Goal: Browse casually

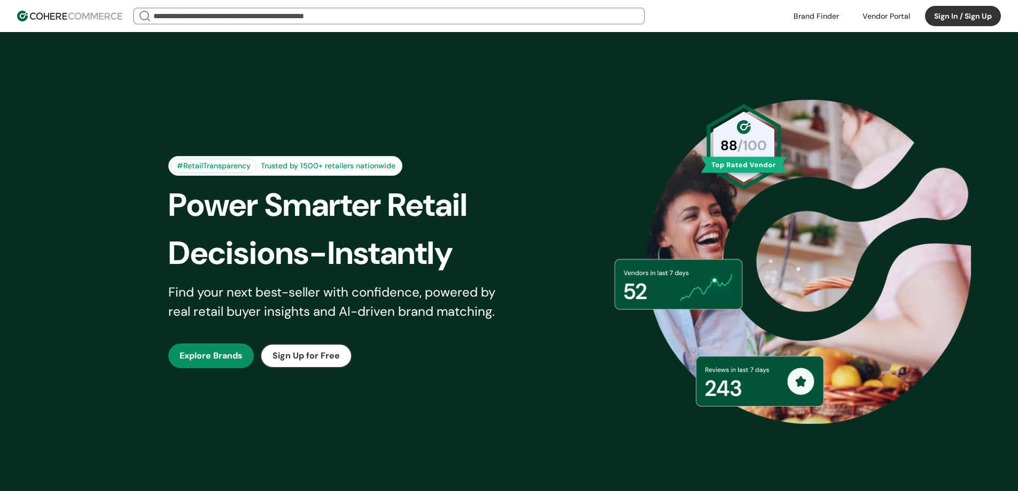
click at [220, 356] on link "button" at bounding box center [210, 355] width 85 height 25
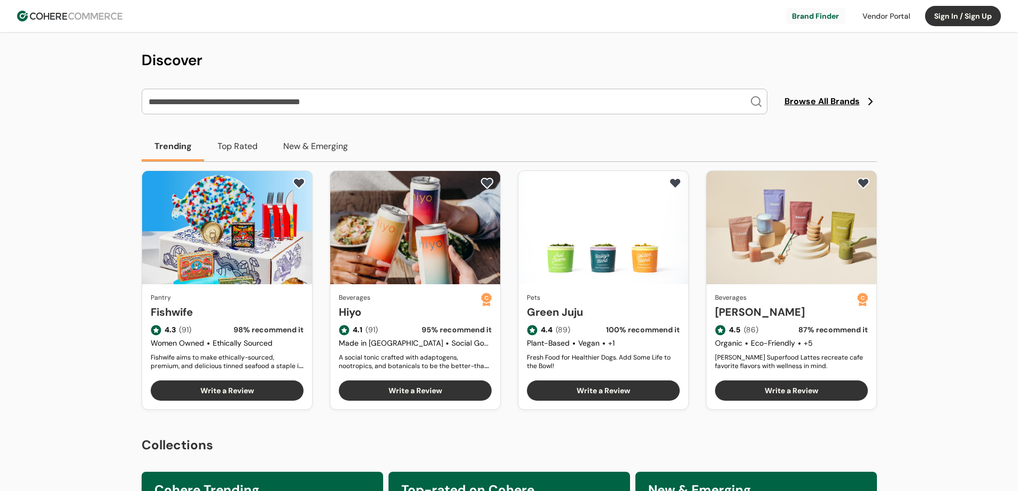
click at [230, 154] on button "Top Rated" at bounding box center [238, 146] width 66 height 30
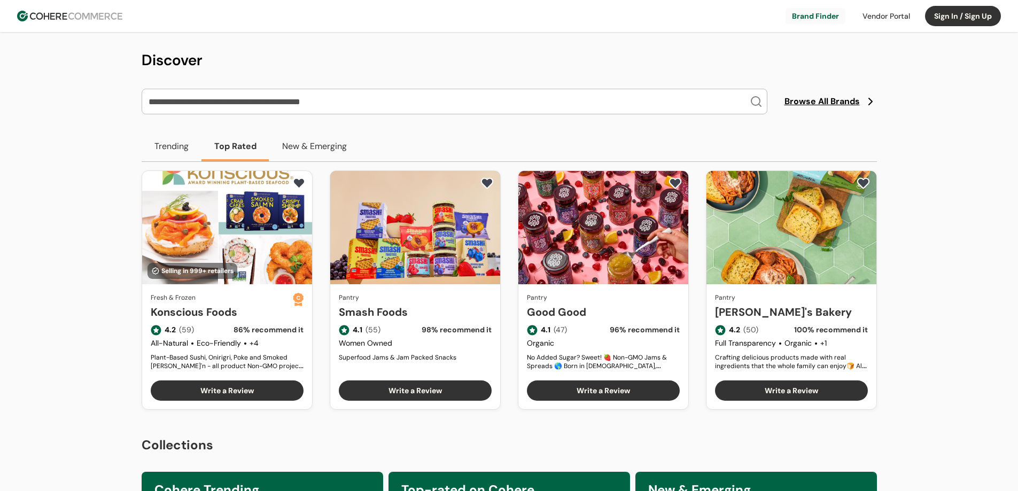
click at [299, 154] on button "New & Emerging" at bounding box center [314, 146] width 90 height 30
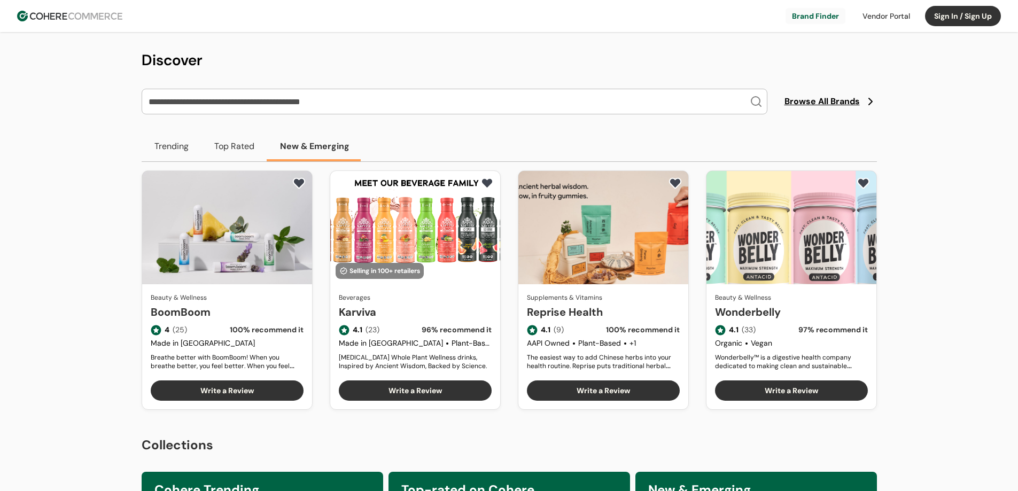
click at [222, 144] on button "Top Rated" at bounding box center [234, 146] width 66 height 30
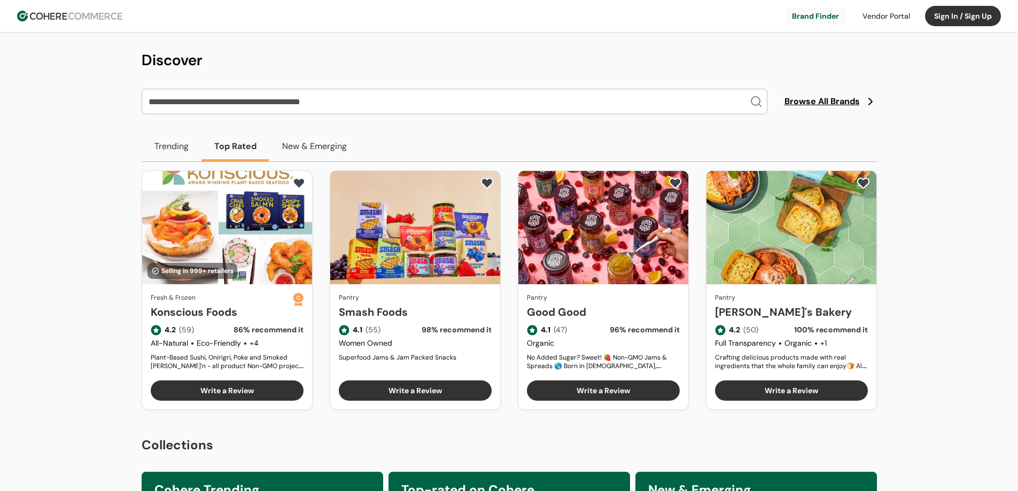
drag, startPoint x: 303, startPoint y: 152, endPoint x: 274, endPoint y: 141, distance: 30.8
click at [303, 151] on button "New & Emerging" at bounding box center [314, 146] width 90 height 30
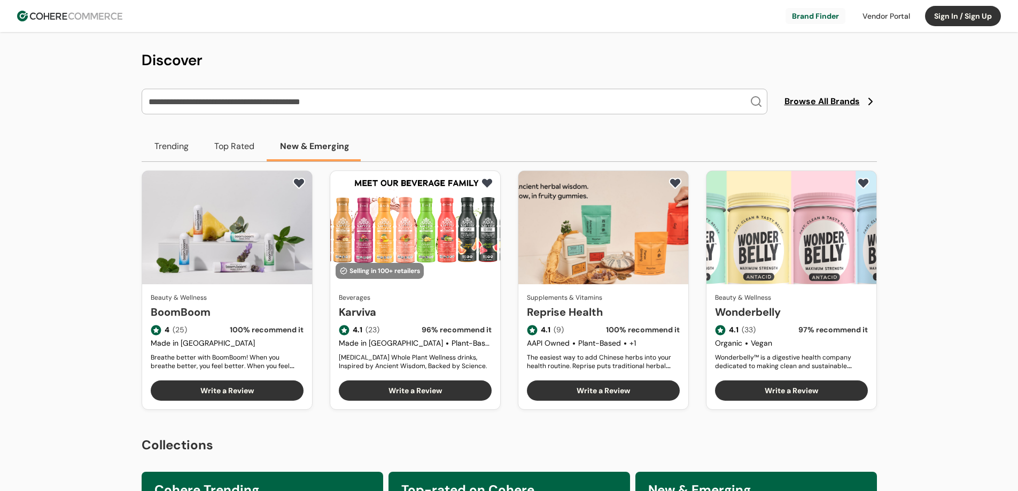
click at [233, 149] on button "Top Rated" at bounding box center [234, 146] width 66 height 30
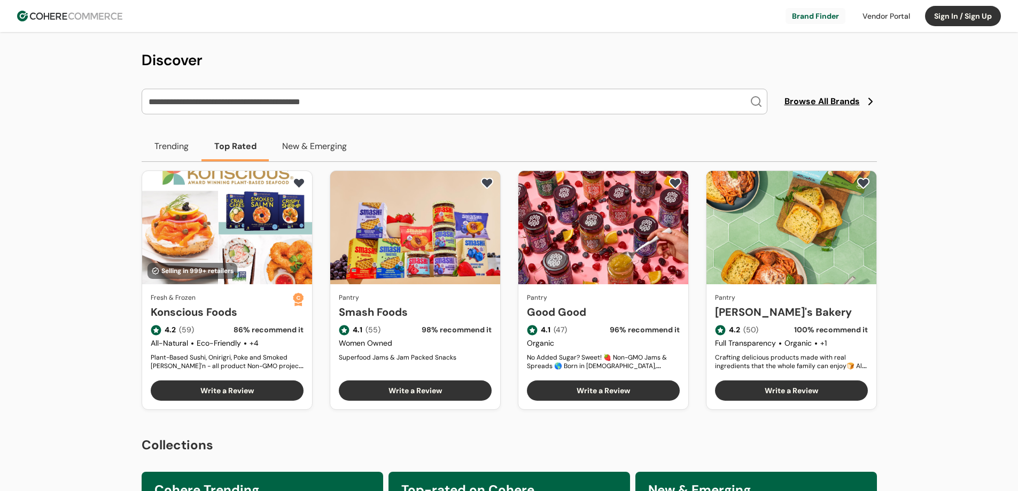
click at [311, 151] on button "New & Emerging" at bounding box center [314, 146] width 90 height 30
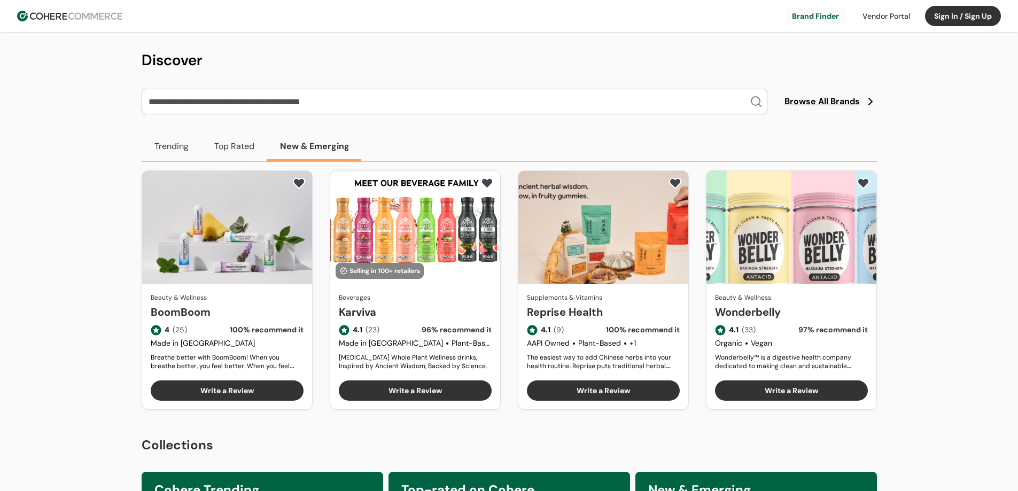
click at [220, 145] on button "Top Rated" at bounding box center [234, 146] width 66 height 30
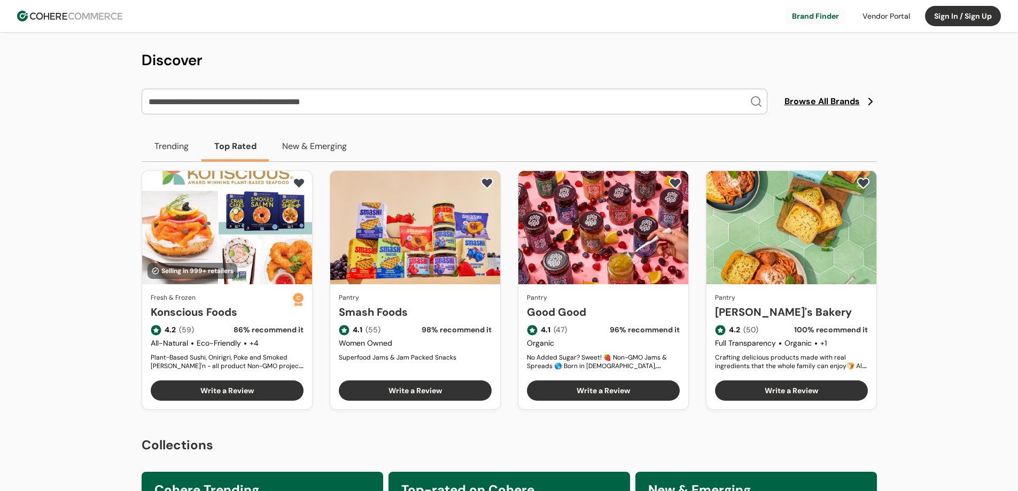
click at [149, 134] on button "Trending" at bounding box center [172, 146] width 60 height 30
